Goal: Task Accomplishment & Management: Use online tool/utility

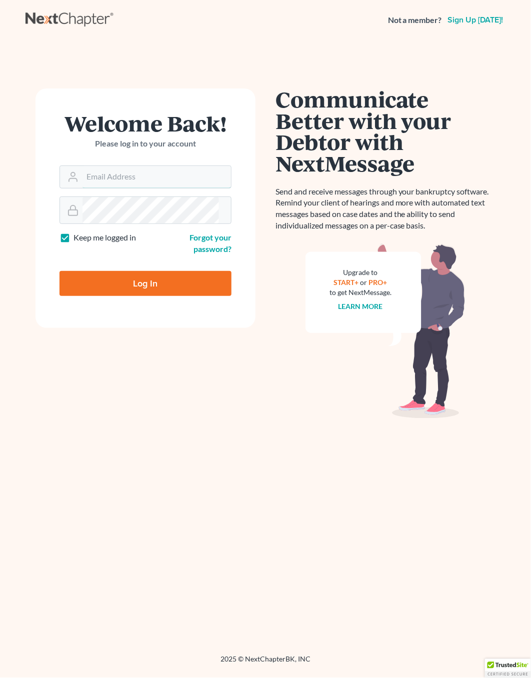
type input "[EMAIL_ADDRESS][DOMAIN_NAME]"
click at [146, 296] on input "Log In" at bounding box center [146, 283] width 172 height 25
type input "Thinking..."
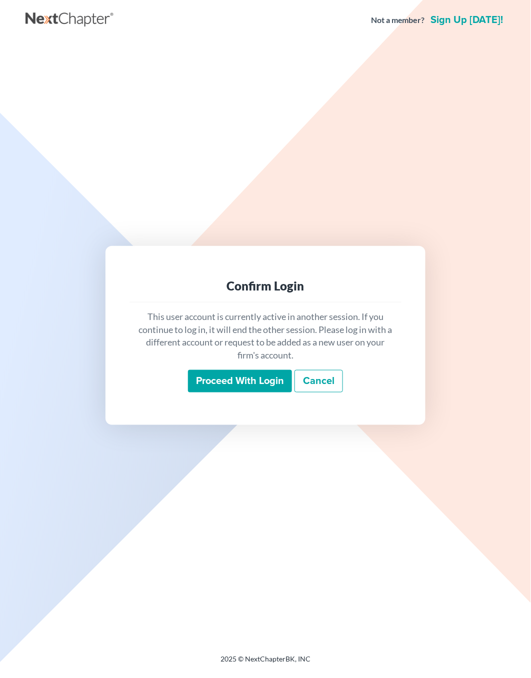
click at [243, 393] on input "Proceed with login" at bounding box center [240, 381] width 104 height 23
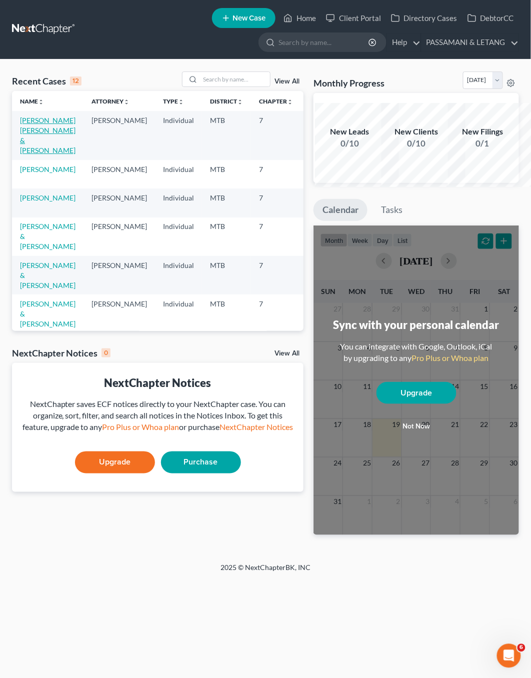
click at [44, 151] on link "[PERSON_NAME] [PERSON_NAME] & [PERSON_NAME]" at bounding box center [48, 135] width 56 height 39
